Goal: Book appointment/travel/reservation

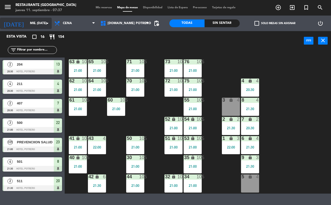
click at [39, 22] on input "mié. [DATE]" at bounding box center [47, 23] width 41 height 9
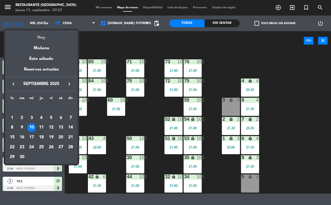
click at [48, 39] on div "Hoy" at bounding box center [41, 35] width 72 height 11
type input "[DEMOGRAPHIC_DATA] [DATE]"
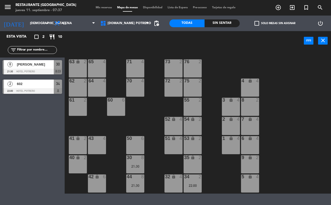
click at [109, 119] on div "65 4 71 4 73 2 76 2 63 lock 2 64 4 62 2 70 4 72 2 75 2 4 lock 4 55 2 60 6 3 loc…" at bounding box center [199, 121] width 263 height 143
drag, startPoint x: 92, startPoint y: 68, endPoint x: 146, endPoint y: 64, distance: 54.2
click at [94, 68] on div "65 4" at bounding box center [97, 68] width 18 height 18
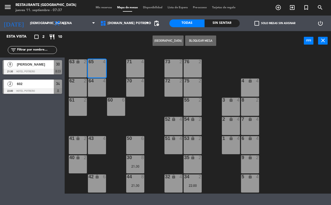
click at [143, 68] on div "71 4" at bounding box center [135, 68] width 18 height 18
click at [180, 67] on div "73 2" at bounding box center [173, 68] width 18 height 18
click at [172, 67] on div "73 2" at bounding box center [173, 68] width 18 height 18
click at [162, 39] on button "[GEOGRAPHIC_DATA]" at bounding box center [168, 40] width 31 height 10
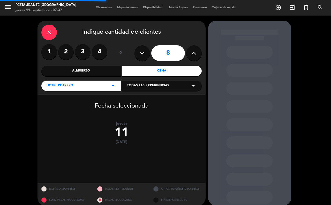
click at [198, 54] on button at bounding box center [194, 53] width 16 height 16
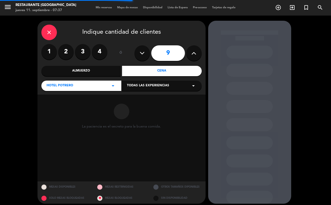
click at [198, 54] on button at bounding box center [194, 53] width 16 height 16
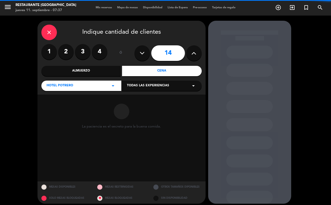
click at [198, 54] on button at bounding box center [194, 53] width 16 height 16
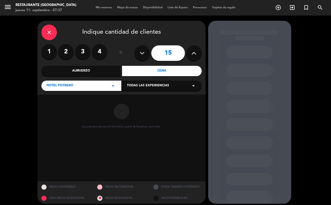
click at [198, 54] on button at bounding box center [194, 53] width 16 height 16
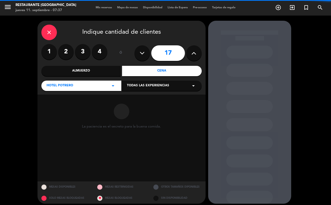
click at [198, 54] on button at bounding box center [194, 53] width 16 height 16
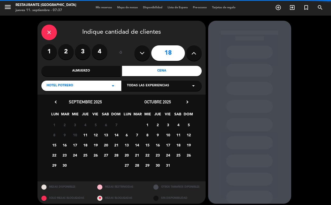
click at [198, 54] on button at bounding box center [194, 53] width 16 height 16
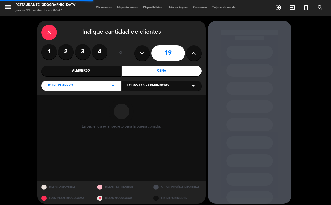
click at [198, 54] on button at bounding box center [194, 53] width 16 height 16
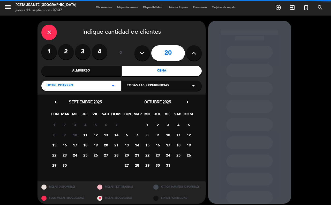
click at [198, 54] on button at bounding box center [194, 53] width 16 height 16
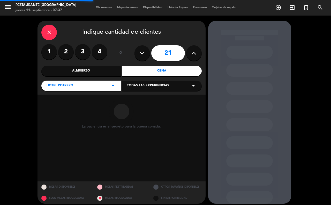
click at [198, 54] on button at bounding box center [194, 53] width 16 height 16
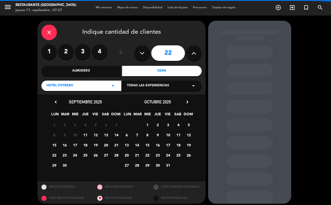
click at [198, 54] on button at bounding box center [194, 53] width 16 height 16
type input "23"
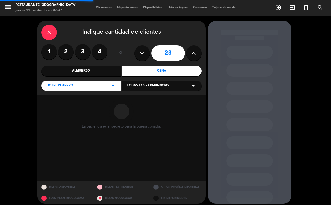
click at [198, 54] on button at bounding box center [194, 53] width 16 height 16
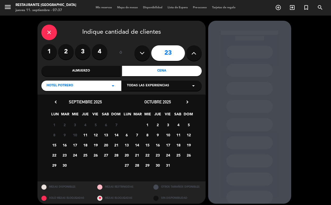
click at [192, 56] on icon at bounding box center [193, 53] width 5 height 8
click at [193, 55] on icon at bounding box center [193, 53] width 5 height 8
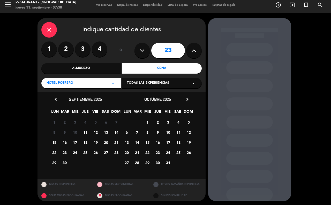
scroll to position [4, 0]
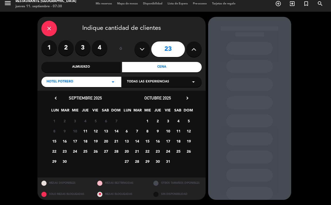
click at [88, 131] on span "11" at bounding box center [85, 130] width 9 height 9
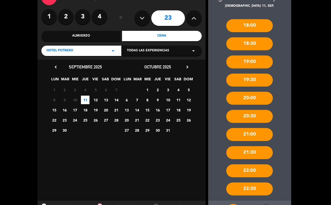
scroll to position [58, 0]
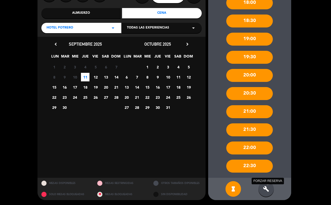
click at [265, 187] on icon "build" at bounding box center [266, 188] width 6 height 6
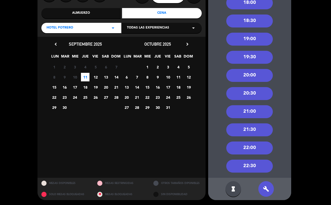
click at [257, 146] on div "22:00" at bounding box center [249, 147] width 47 height 13
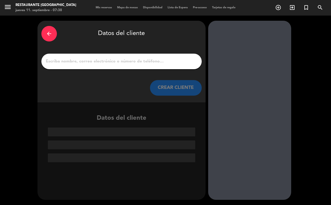
drag, startPoint x: 94, startPoint y: 67, endPoint x: 100, endPoint y: 65, distance: 5.9
click at [95, 67] on div at bounding box center [121, 62] width 160 height 16
click at [101, 65] on div at bounding box center [121, 62] width 160 height 16
drag, startPoint x: 100, startPoint y: 61, endPoint x: 96, endPoint y: 60, distance: 4.8
click at [98, 60] on input "1" at bounding box center [121, 61] width 153 height 7
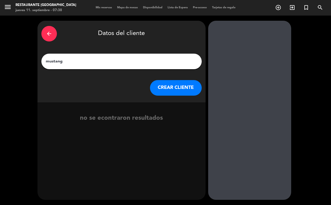
type input "mustang"
click at [181, 84] on button "CREAR CLIENTE" at bounding box center [176, 88] width 52 height 16
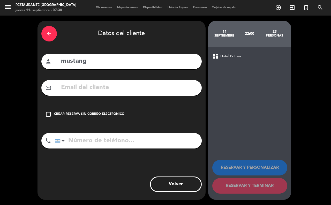
click at [119, 113] on div "Crear reserva sin correo electrónico" at bounding box center [89, 113] width 70 height 5
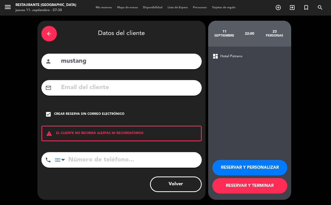
drag, startPoint x: 245, startPoint y: 177, endPoint x: 246, endPoint y: 182, distance: 5.3
click at [246, 182] on div "RESERVAR Y PERSONALIZAR RESERVAR Y TERMINAR" at bounding box center [249, 174] width 75 height 51
click at [247, 183] on button "RESERVAR Y TERMINAR" at bounding box center [249, 186] width 75 height 16
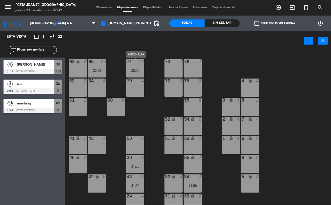
click at [132, 69] on div "22:00" at bounding box center [135, 71] width 18 height 4
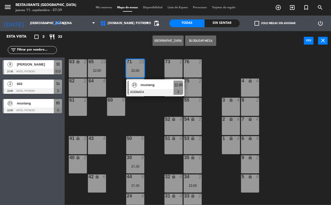
click at [153, 102] on div "65 23 22:00 71 23 22:00 23 mustang ASIGNADA 22:00 73 2 76 2 63 lock 2 64 4 62 2…" at bounding box center [199, 127] width 263 height 154
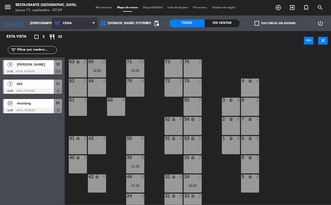
click at [74, 28] on span "Cena" at bounding box center [75, 23] width 46 height 11
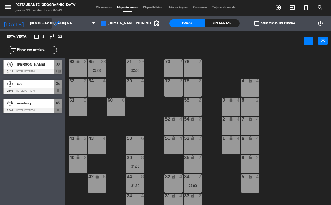
click at [35, 26] on input "[DEMOGRAPHIC_DATA] [DATE]" at bounding box center [47, 23] width 41 height 9
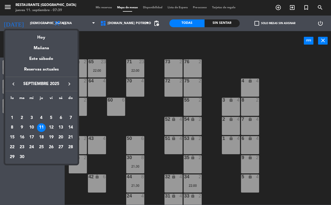
click at [60, 124] on div "13" at bounding box center [60, 127] width 9 height 9
type input "sáb. [DATE]"
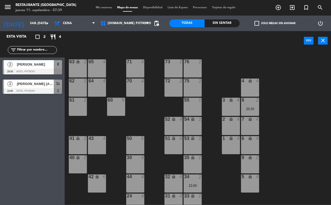
click at [100, 69] on div "65 4" at bounding box center [97, 68] width 18 height 18
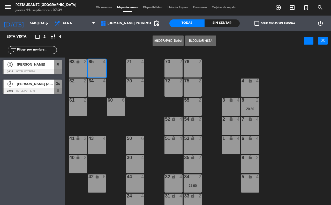
drag, startPoint x: 143, startPoint y: 72, endPoint x: 145, endPoint y: 61, distance: 11.1
click at [142, 72] on div "71 4" at bounding box center [135, 68] width 18 height 18
click at [158, 42] on button "[GEOGRAPHIC_DATA]" at bounding box center [168, 40] width 31 height 10
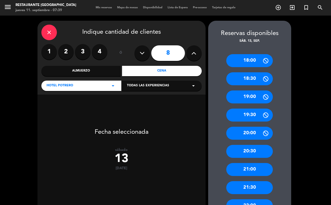
click at [193, 51] on icon at bounding box center [193, 53] width 5 height 8
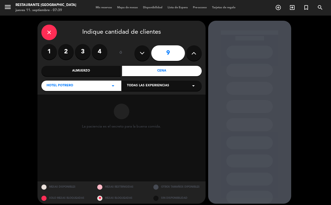
click at [193, 51] on icon at bounding box center [193, 53] width 5 height 8
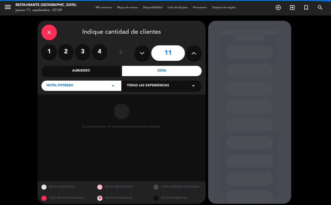
click at [193, 51] on icon at bounding box center [193, 53] width 5 height 8
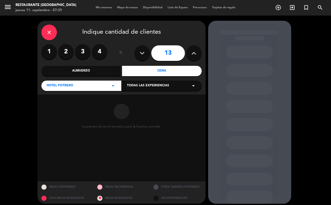
click at [193, 51] on icon at bounding box center [193, 53] width 5 height 8
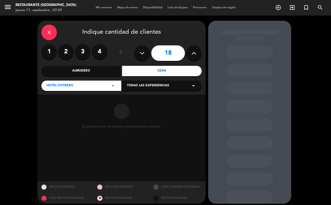
click at [193, 51] on icon at bounding box center [193, 53] width 5 height 8
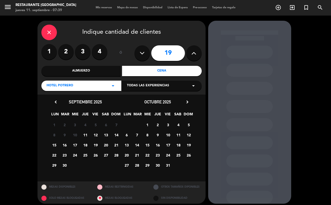
click at [193, 51] on icon at bounding box center [193, 53] width 5 height 8
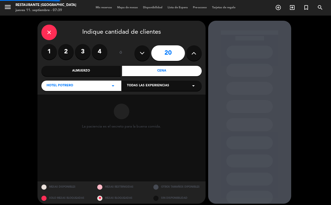
click at [193, 51] on icon at bounding box center [193, 53] width 5 height 8
type input "23"
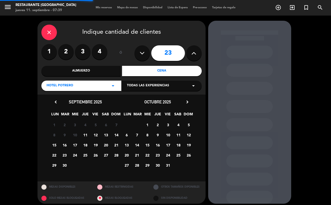
click at [193, 51] on icon at bounding box center [193, 53] width 5 height 8
click at [193, 52] on icon at bounding box center [193, 53] width 5 height 8
click at [106, 133] on span "13" at bounding box center [106, 134] width 9 height 9
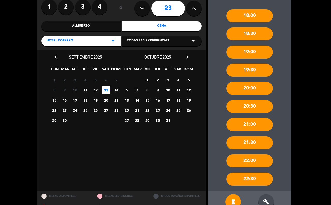
scroll to position [58, 0]
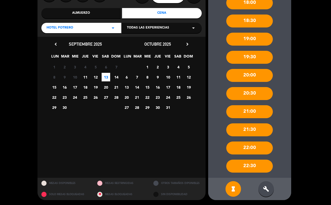
click at [266, 193] on div "build" at bounding box center [266, 189] width 16 height 16
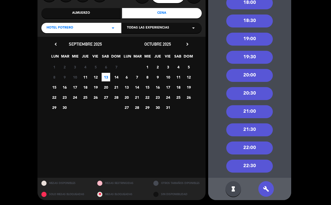
click at [256, 145] on div "22:00" at bounding box center [249, 147] width 47 height 13
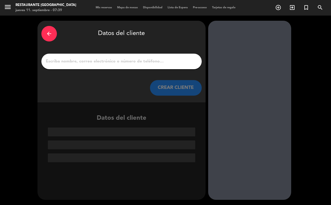
scroll to position [0, 0]
click at [135, 58] on input "1" at bounding box center [121, 61] width 153 height 7
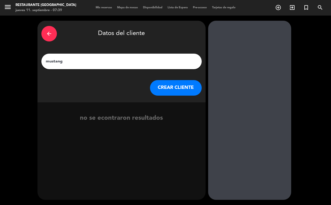
type input "mustang"
click at [171, 86] on button "CREAR CLIENTE" at bounding box center [176, 88] width 52 height 16
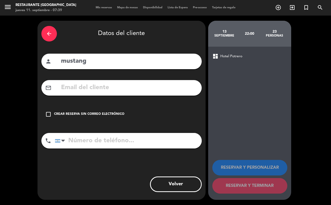
click at [99, 60] on input "mustang" at bounding box center [129, 61] width 137 height 11
type input "mustang carta reducida"
click at [73, 112] on div "Crear reserva sin correo electrónico" at bounding box center [89, 113] width 70 height 5
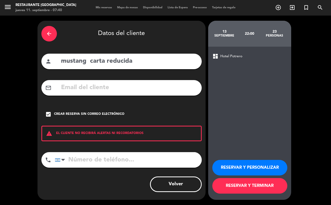
click at [271, 181] on button "RESERVAR Y TERMINAR" at bounding box center [249, 186] width 75 height 16
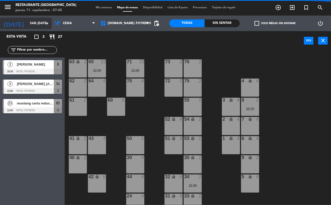
click at [38, 25] on input "sáb. [DATE]" at bounding box center [47, 23] width 41 height 9
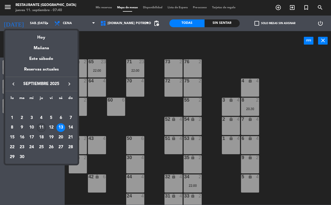
click at [43, 125] on div "11" at bounding box center [41, 127] width 9 height 9
type input "[DEMOGRAPHIC_DATA] [DATE]"
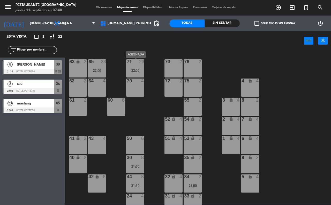
click at [139, 73] on div "71 23 22:00" at bounding box center [135, 68] width 18 height 18
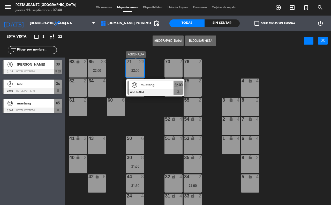
click at [153, 85] on span "mustang" at bounding box center [157, 84] width 33 height 5
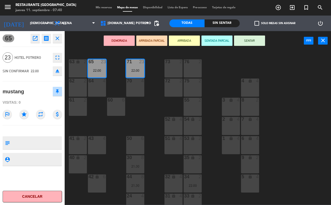
click at [56, 72] on icon "eject" at bounding box center [57, 71] width 6 height 6
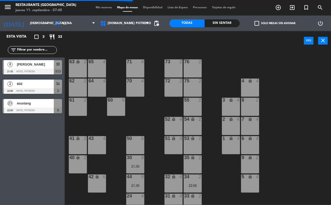
click at [40, 106] on div "mustang" at bounding box center [35, 103] width 38 height 9
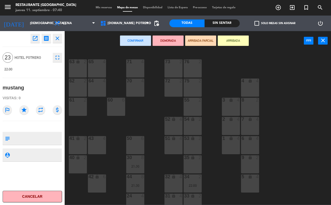
click at [102, 66] on div "65 4" at bounding box center [97, 68] width 18 height 18
drag, startPoint x: 148, startPoint y: 66, endPoint x: 141, endPoint y: 69, distance: 7.5
click at [145, 69] on div "65 4 71 4 73 2 76 2 63 lock 2 64 4 62 2 70 4 72 2 75 2 4 lock 4 55 2 60 6 3 loc…" at bounding box center [199, 127] width 263 height 154
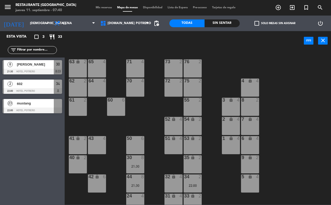
click at [139, 70] on div "71 4" at bounding box center [135, 68] width 18 height 18
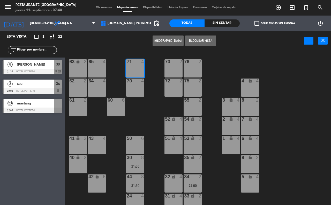
click at [96, 69] on div "65 4" at bounding box center [97, 68] width 18 height 18
click at [99, 85] on div "64 4" at bounding box center [97, 87] width 18 height 18
click at [139, 85] on div "70 4" at bounding box center [135, 87] width 18 height 18
click at [142, 91] on div "70 4" at bounding box center [135, 87] width 18 height 18
click at [139, 92] on div "70 4" at bounding box center [135, 87] width 18 height 18
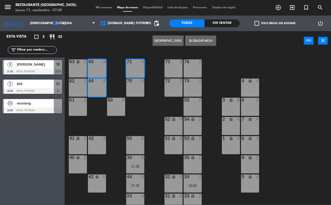
drag, startPoint x: 139, startPoint y: 92, endPoint x: 105, endPoint y: 93, distance: 33.6
click at [138, 93] on div "70 4" at bounding box center [135, 87] width 18 height 18
click at [46, 104] on span "mustang" at bounding box center [35, 102] width 37 height 5
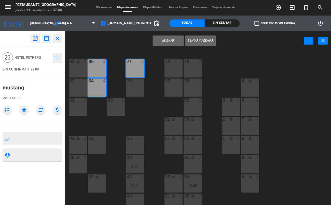
click at [94, 107] on div "65 4 71 4 73 2 76 2 63 lock 2 64 4 62 2 70 4 72 2 75 2 4 lock 4 55 2 60 6 3 loc…" at bounding box center [199, 127] width 263 height 154
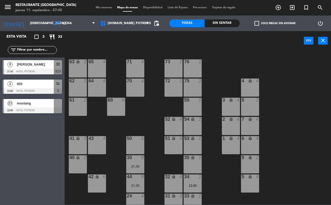
click at [50, 102] on span "mustang" at bounding box center [35, 102] width 37 height 5
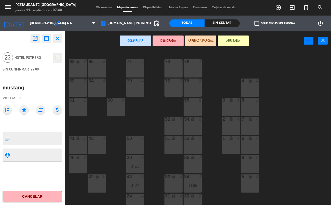
click at [95, 86] on div "64 4" at bounding box center [97, 87] width 18 height 18
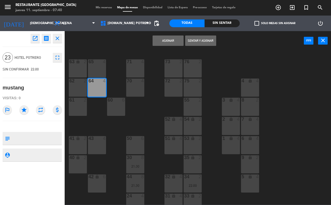
drag, startPoint x: 91, startPoint y: 68, endPoint x: 111, endPoint y: 66, distance: 20.2
click at [90, 68] on div "65 4" at bounding box center [97, 68] width 18 height 18
drag, startPoint x: 140, startPoint y: 69, endPoint x: 141, endPoint y: 76, distance: 6.8
click at [140, 70] on div "71 4" at bounding box center [135, 68] width 18 height 18
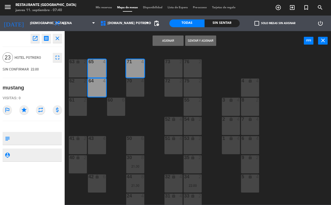
click at [137, 86] on div "70 4" at bounding box center [135, 87] width 18 height 18
click at [178, 64] on div "73 2" at bounding box center [173, 61] width 18 height 5
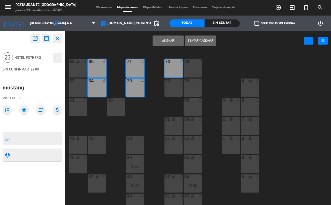
click at [176, 91] on div "72 2" at bounding box center [173, 87] width 18 height 18
click at [193, 86] on div "75 2" at bounding box center [193, 87] width 18 height 18
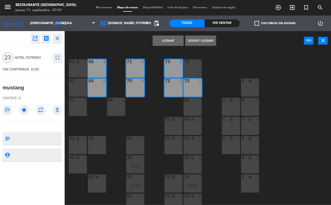
click at [188, 66] on div "76 2" at bounding box center [193, 68] width 18 height 18
drag, startPoint x: 188, startPoint y: 68, endPoint x: 189, endPoint y: 78, distance: 9.6
click at [188, 69] on div "76 2" at bounding box center [193, 68] width 18 height 18
click at [192, 82] on div at bounding box center [193, 80] width 9 height 5
click at [78, 93] on div "62 2" at bounding box center [78, 87] width 18 height 18
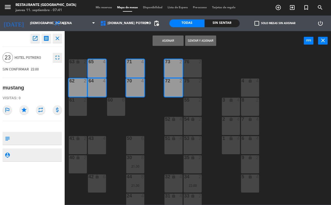
click at [82, 64] on div "2" at bounding box center [86, 61] width 9 height 5
click at [191, 42] on button "Sentar y Asignar" at bounding box center [200, 40] width 31 height 10
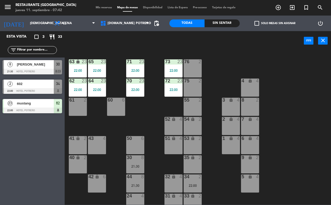
click at [131, 120] on div "65 23 22:00 71 23 22:00 73 23 22:00 76 2 63 lock 23 22:00 64 23 22:00 62 23 22:…" at bounding box center [199, 127] width 263 height 154
click at [37, 25] on input "[DEMOGRAPHIC_DATA] [DATE]" at bounding box center [47, 23] width 41 height 9
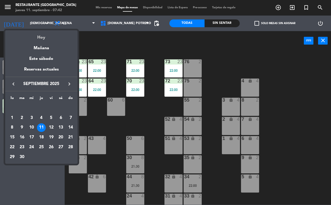
click at [44, 35] on div "Hoy" at bounding box center [41, 35] width 72 height 11
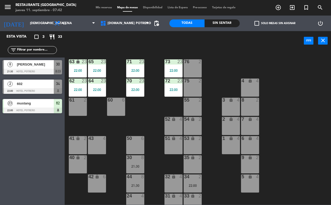
click at [134, 91] on div "22:00" at bounding box center [135, 90] width 18 height 4
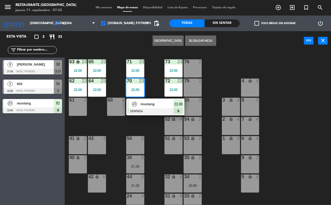
click at [141, 105] on span "mustang" at bounding box center [157, 103] width 33 height 5
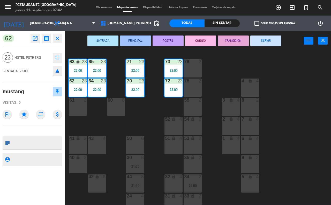
click at [258, 40] on button "SERVIR" at bounding box center [265, 40] width 31 height 10
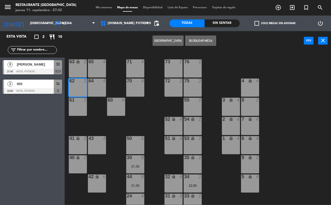
click at [92, 87] on div "64 4" at bounding box center [97, 87] width 18 height 18
drag, startPoint x: 130, startPoint y: 87, endPoint x: 136, endPoint y: 86, distance: 6.3
click at [131, 87] on div "70 4" at bounding box center [135, 87] width 18 height 18
click at [169, 38] on button "[GEOGRAPHIC_DATA]" at bounding box center [168, 40] width 31 height 10
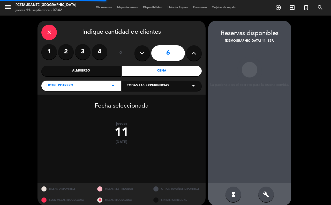
click at [202, 51] on div "close Indique cantidad de clientes 1 2 3 4 ó 6 Almuerzo Cena Hotel Potrero arro…" at bounding box center [122, 58] width 168 height 74
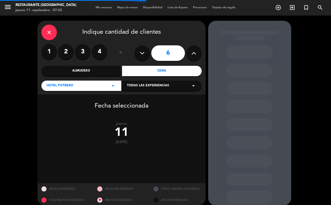
click at [197, 51] on button at bounding box center [194, 53] width 16 height 16
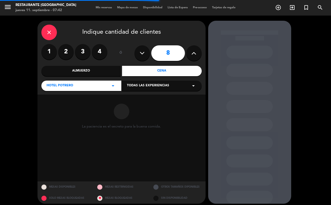
click at [197, 51] on button at bounding box center [194, 53] width 16 height 16
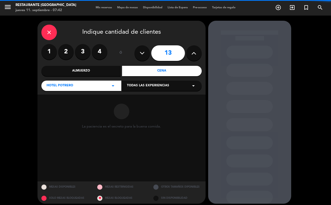
click at [197, 51] on button at bounding box center [194, 53] width 16 height 16
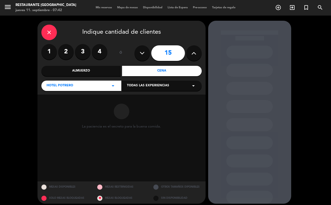
click at [197, 51] on button at bounding box center [194, 53] width 16 height 16
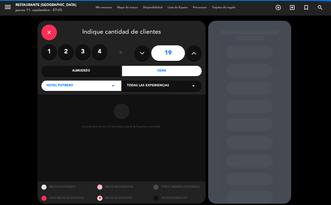
click at [197, 51] on button at bounding box center [194, 53] width 16 height 16
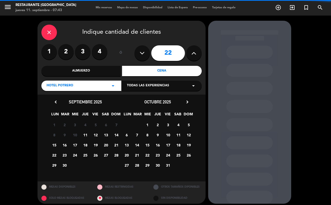
click at [197, 51] on button at bounding box center [194, 53] width 16 height 16
type input "23"
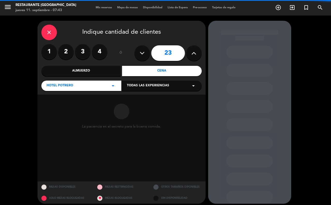
click at [197, 51] on button at bounding box center [194, 53] width 16 height 16
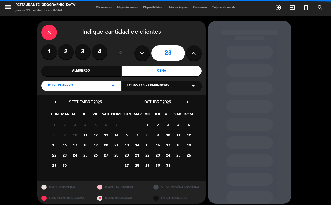
click at [197, 51] on button at bounding box center [194, 53] width 16 height 16
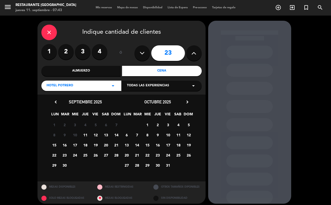
click at [84, 133] on span "11" at bounding box center [85, 134] width 9 height 9
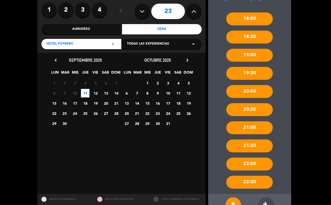
scroll to position [58, 0]
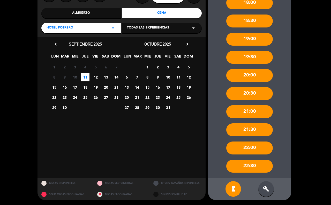
click at [269, 191] on div "build" at bounding box center [266, 189] width 16 height 16
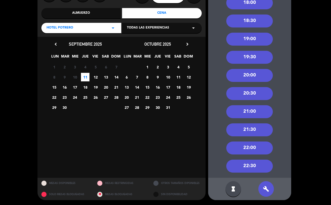
click at [259, 144] on div "22:00" at bounding box center [249, 147] width 47 height 13
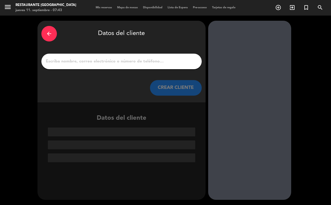
scroll to position [0, 0]
click at [71, 62] on input "1" at bounding box center [121, 61] width 153 height 7
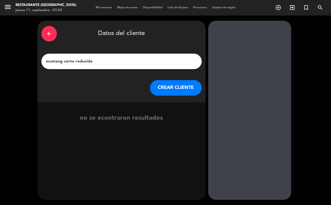
type input "mustang carta reducida"
click at [188, 86] on button "CREAR CLIENTE" at bounding box center [176, 88] width 52 height 16
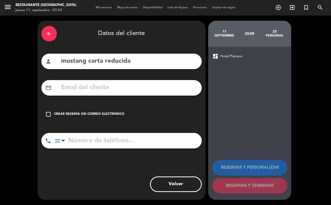
click at [68, 109] on div "check_box_outline_blank Crear reserva sin correo electrónico" at bounding box center [121, 114] width 160 height 16
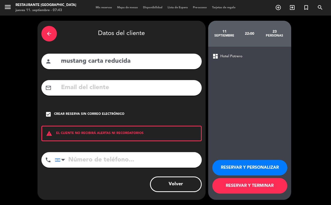
click at [249, 185] on button "RESERVAR Y TERMINAR" at bounding box center [249, 186] width 75 height 16
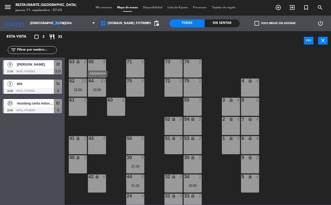
click at [101, 91] on div "22:00" at bounding box center [97, 90] width 18 height 4
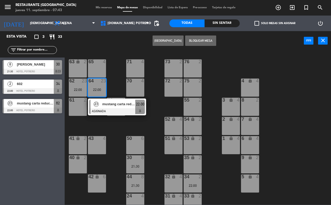
click at [110, 108] on div at bounding box center [117, 111] width 56 height 6
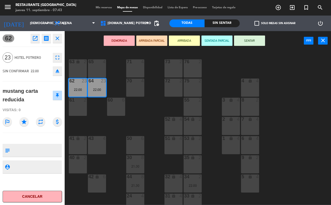
click at [57, 70] on icon "eject" at bounding box center [57, 71] width 6 height 6
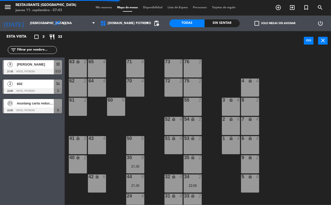
click at [36, 105] on span "mustang carta reducida" at bounding box center [35, 102] width 37 height 5
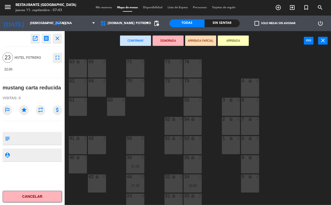
click at [81, 86] on div "62 2" at bounding box center [78, 87] width 18 height 18
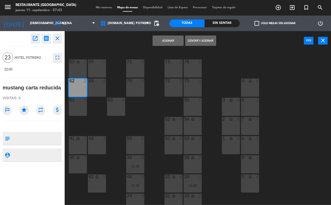
drag, startPoint x: 80, startPoint y: 70, endPoint x: 95, endPoint y: 78, distance: 17.5
click at [80, 69] on div "63 lock 2" at bounding box center [78, 68] width 18 height 18
click at [95, 83] on div at bounding box center [97, 80] width 9 height 5
click at [95, 65] on div "65 4" at bounding box center [97, 68] width 18 height 18
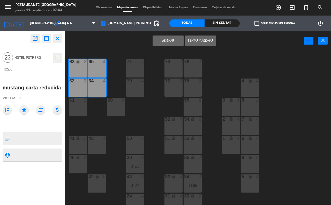
drag, startPoint x: 138, startPoint y: 73, endPoint x: 136, endPoint y: 88, distance: 15.1
click at [137, 74] on div "71 4" at bounding box center [135, 68] width 18 height 18
click at [136, 88] on div "70 4" at bounding box center [135, 87] width 18 height 18
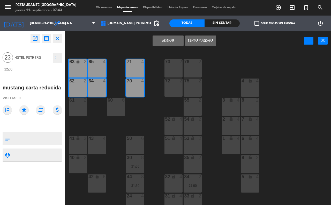
click at [175, 86] on div "72 2" at bounding box center [173, 87] width 18 height 18
click at [176, 72] on div "73 2" at bounding box center [173, 68] width 18 height 18
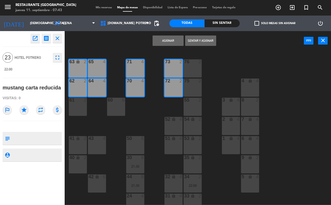
click at [201, 41] on button "Sentar y Asignar" at bounding box center [200, 40] width 31 height 10
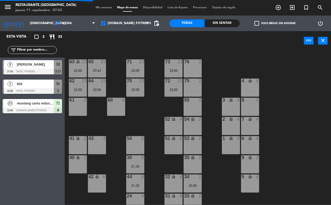
click at [213, 77] on div "65 23 07:43 71 23 22:00 73 23 22:00 76 2 63 lock 23 22:00 64 23 22:00 62 23 22:…" at bounding box center [199, 127] width 263 height 154
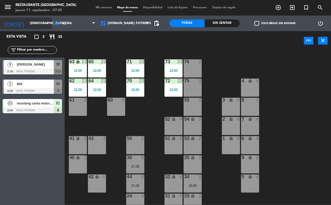
click at [45, 28] on div "[DATE] [DEMOGRAPHIC_DATA] [DATE] arrow_drop_down" at bounding box center [26, 23] width 52 height 11
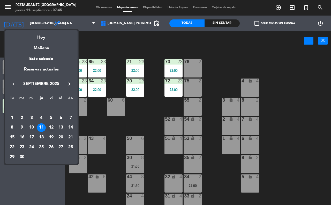
click at [50, 127] on div "12" at bounding box center [51, 127] width 9 height 9
type input "vie. [DATE]"
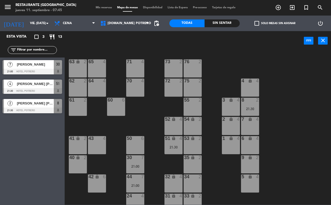
click at [100, 123] on div "65 4 71 4 73 2 76 2 63 lock 2 64 4 62 2 70 4 72 2 75 2 4 lock 4 55 2 60 6 3 loc…" at bounding box center [199, 127] width 263 height 154
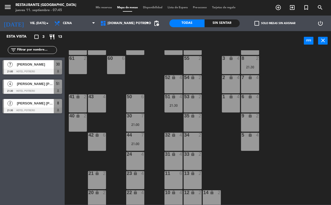
scroll to position [45, 0]
